Goal: Task Accomplishment & Management: Complete application form

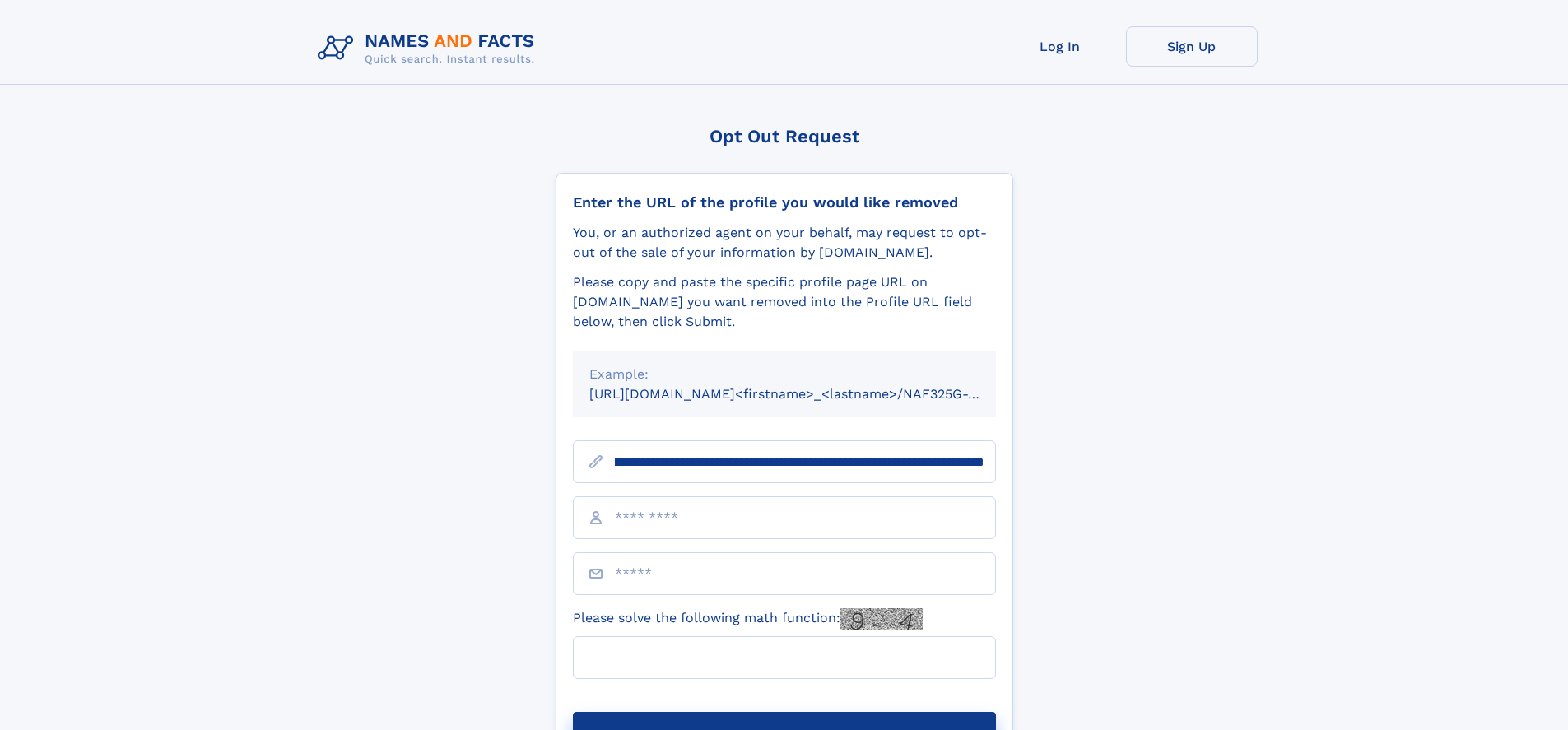
scroll to position [0, 210]
type input "**********"
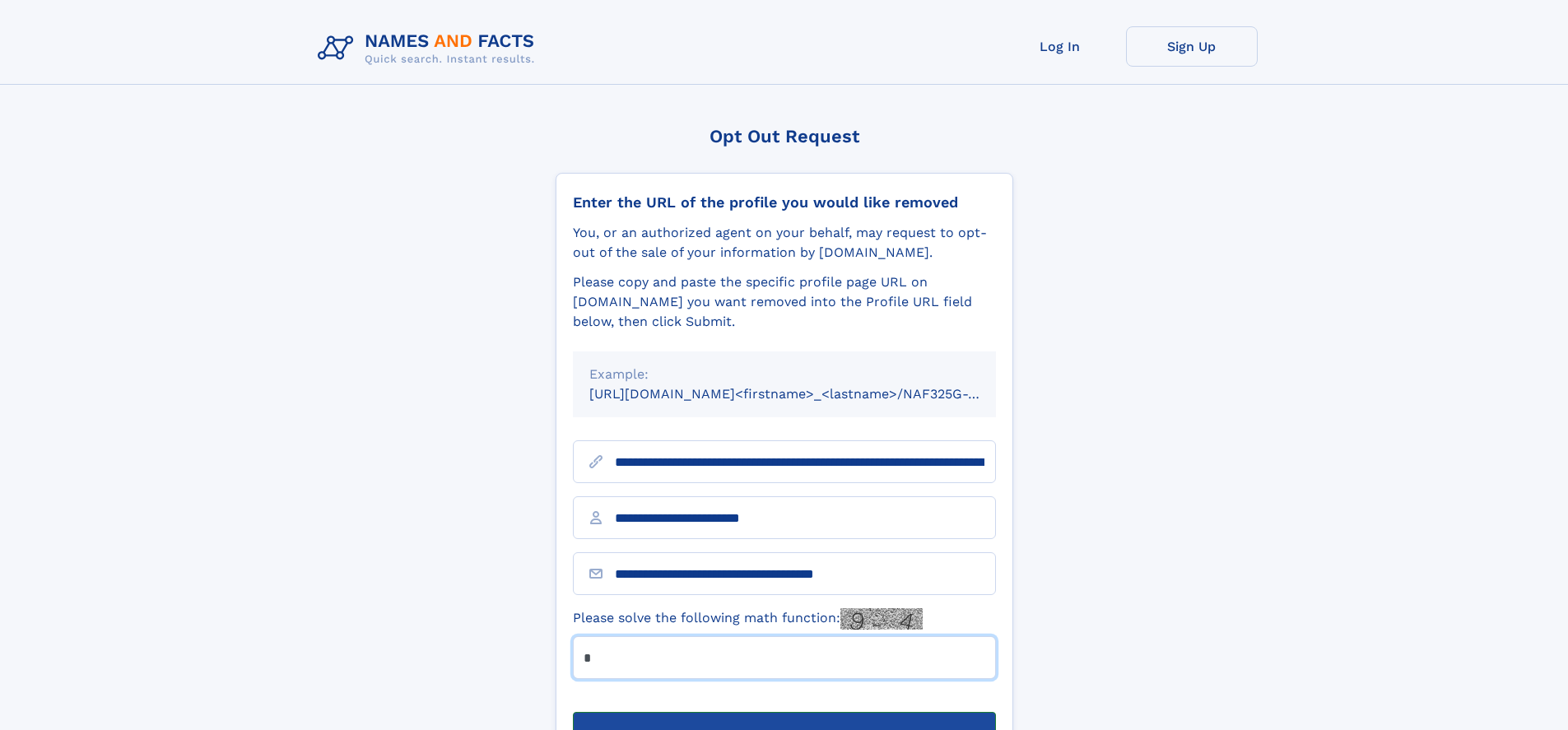
type input "*"
click at [784, 712] on button "Submit Opt Out Request" at bounding box center [784, 737] width 423 height 52
